Goal: Information Seeking & Learning: Learn about a topic

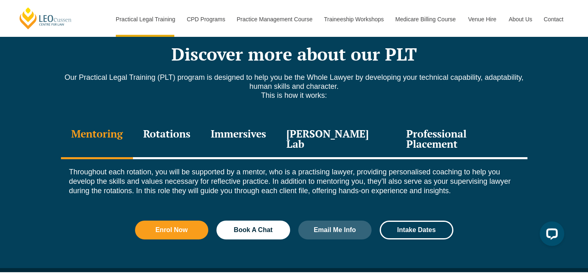
scroll to position [1063, 0]
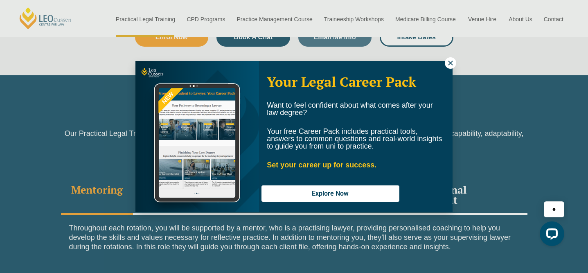
click at [447, 67] on button at bounding box center [450, 62] width 11 height 11
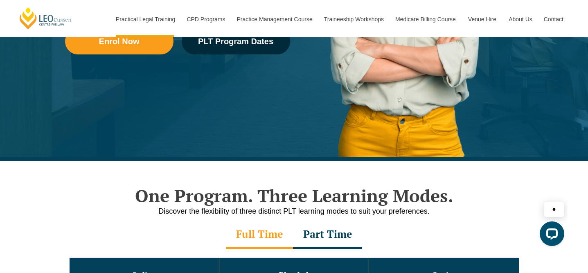
scroll to position [231, 0]
